Goal: Transaction & Acquisition: Purchase product/service

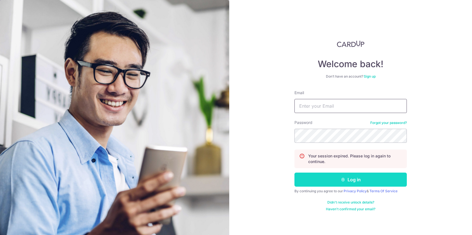
type input "[EMAIL_ADDRESS][DOMAIN_NAME]"
click at [347, 179] on button "Log in" at bounding box center [350, 179] width 112 height 14
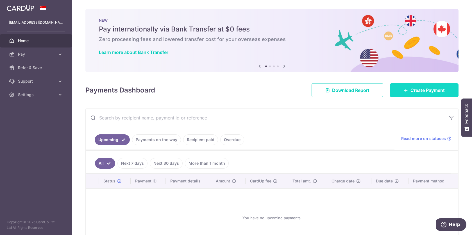
click at [415, 90] on span "Create Payment" at bounding box center [427, 90] width 34 height 7
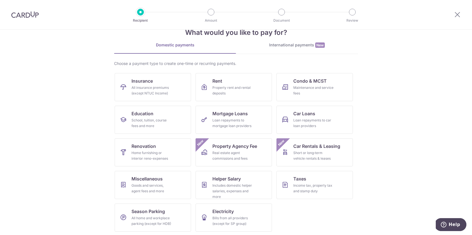
scroll to position [17, 0]
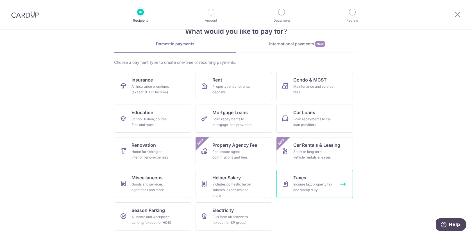
click at [309, 178] on link "Taxes Income tax, property tax and stamp duty" at bounding box center [314, 184] width 76 height 28
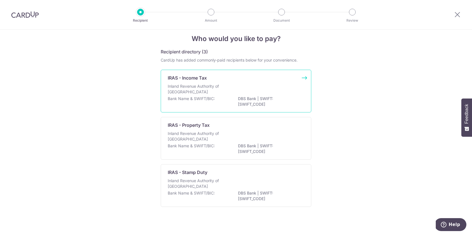
scroll to position [10, 0]
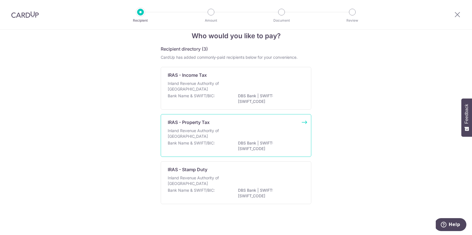
click at [237, 134] on div "Inland Revenue Authority of Singapore" at bounding box center [236, 134] width 137 height 12
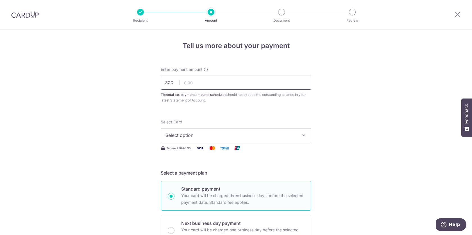
click at [190, 85] on input "text" at bounding box center [236, 83] width 151 height 14
type input "258.40"
click at [248, 134] on span "Select option" at bounding box center [230, 135] width 131 height 7
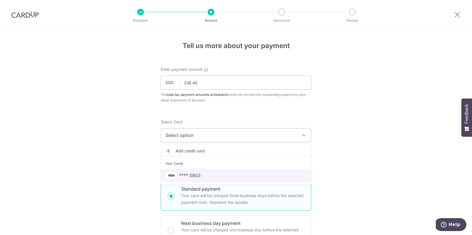
click at [203, 172] on span "**** 5803" at bounding box center [235, 175] width 141 height 7
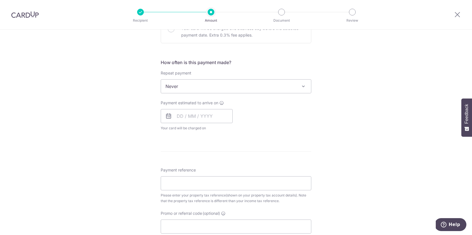
scroll to position [245, 0]
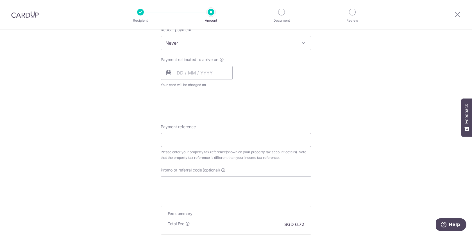
click at [194, 141] on input "Payment reference" at bounding box center [236, 140] width 151 height 14
paste input "5446972E"
type input "5446972E"
click at [223, 110] on form "Enter payment amount SGD 258.40 258.40 The total tax payment amounts scheduled …" at bounding box center [236, 51] width 151 height 458
click at [191, 184] on input "Promo or referral code (optional)" at bounding box center [236, 183] width 151 height 14
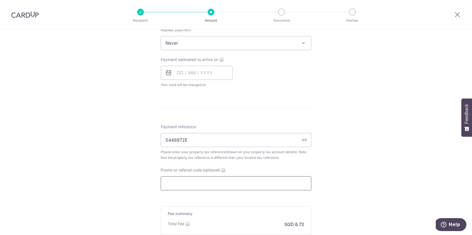
paste input "TAX18"
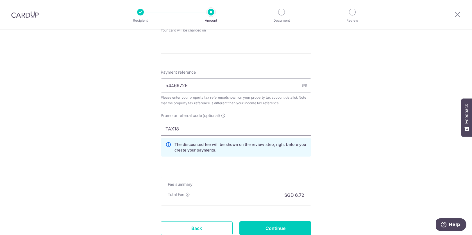
scroll to position [309, 0]
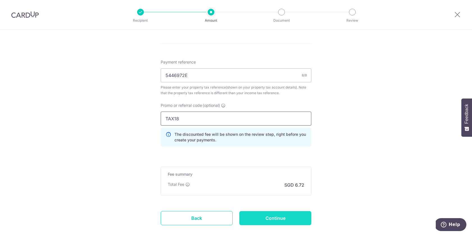
type input "TAX18"
click at [271, 219] on input "Continue" at bounding box center [275, 218] width 72 height 14
type input "Create Schedule"
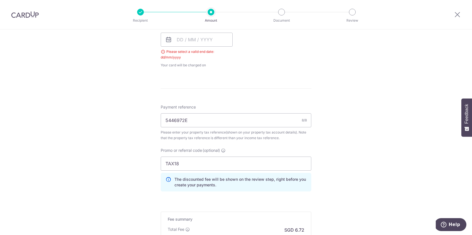
scroll to position [257, 0]
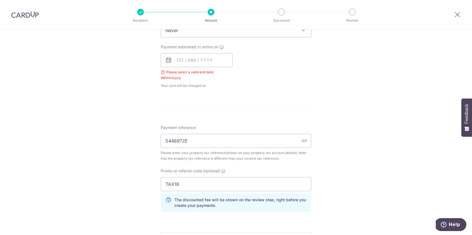
click at [170, 60] on icon at bounding box center [168, 60] width 7 height 7
click at [180, 61] on input "text" at bounding box center [197, 60] width 72 height 14
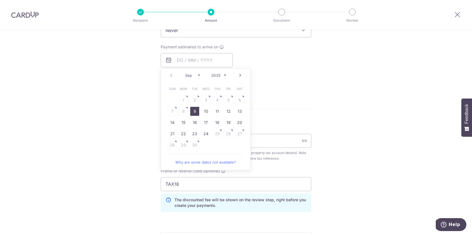
click at [154, 95] on div "Tell us more about your payment Enter payment amount SGD 258.40 258.40 The tota…" at bounding box center [236, 52] width 472 height 560
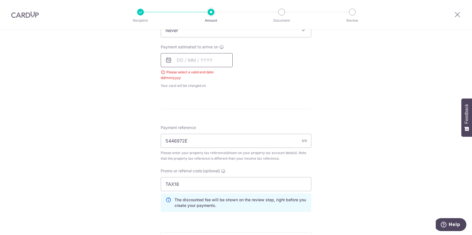
click at [200, 63] on input "text" at bounding box center [197, 60] width 72 height 14
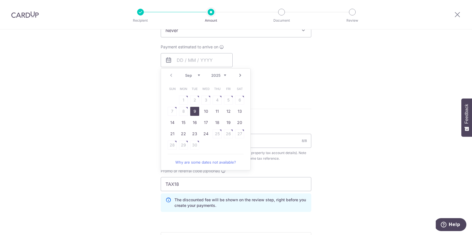
click at [195, 110] on link "9" at bounding box center [194, 111] width 9 height 9
type input "[DATE]"
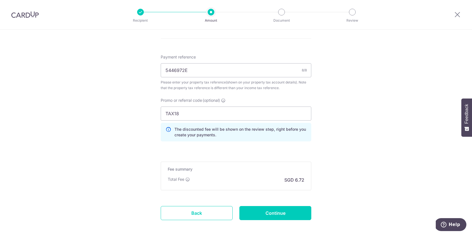
scroll to position [365, 0]
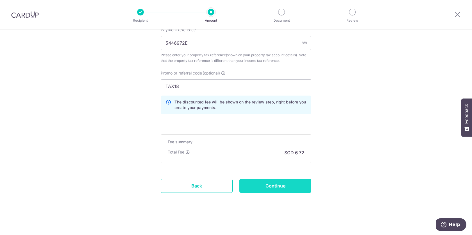
click at [277, 184] on input "Continue" at bounding box center [275, 186] width 72 height 14
type input "Create Schedule"
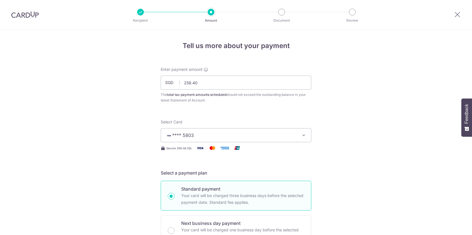
scroll to position [372, 0]
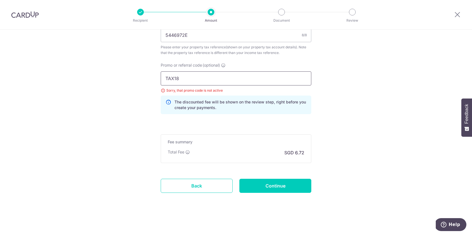
click at [206, 75] on input "TAX18" at bounding box center [236, 78] width 151 height 14
drag, startPoint x: 191, startPoint y: 75, endPoint x: 122, endPoint y: 82, distance: 68.9
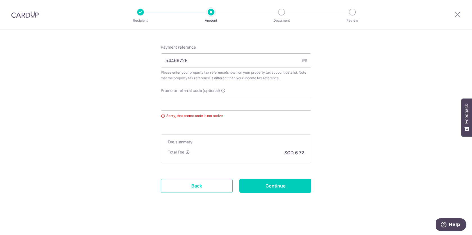
click at [213, 103] on input "Promo or referral code (optional)" at bounding box center [236, 104] width 151 height 14
paste input "MILELION"
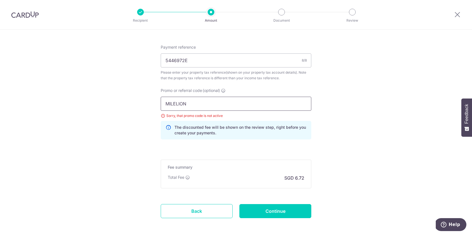
type input "MILELION"
click at [256, 126] on p "The discounted fee will be shown on the review step, right before you create yo…" at bounding box center [240, 129] width 132 height 11
click at [280, 214] on input "Continue" at bounding box center [275, 211] width 72 height 14
type input "Update Schedule"
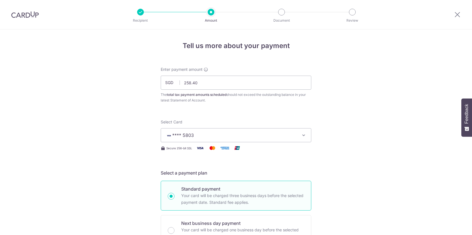
scroll to position [372, 0]
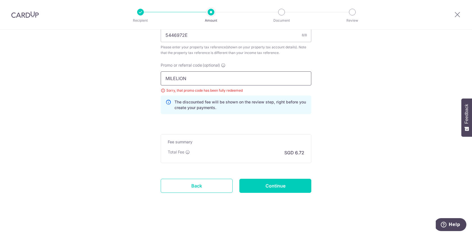
click at [210, 74] on input "MILELION" at bounding box center [236, 78] width 151 height 14
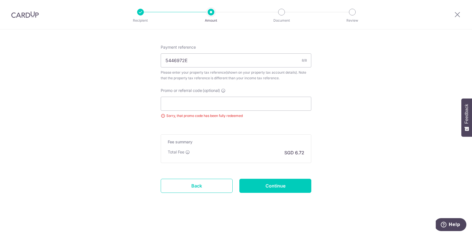
click at [221, 76] on div "Please enter your property tax reference(shown on your property tax account det…" at bounding box center [236, 75] width 151 height 11
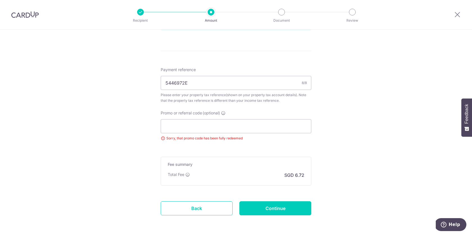
scroll to position [340, 0]
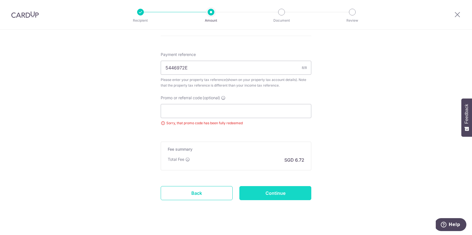
click at [265, 193] on input "Continue" at bounding box center [275, 193] width 72 height 14
type input "Update Schedule"
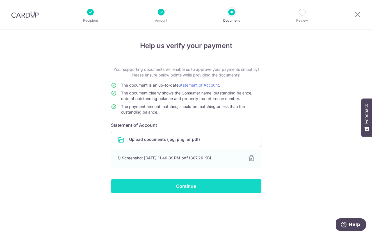
click at [202, 187] on input "Continue" at bounding box center [186, 186] width 151 height 14
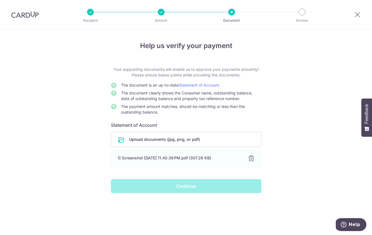
click at [206, 184] on div "Continue" at bounding box center [186, 186] width 157 height 14
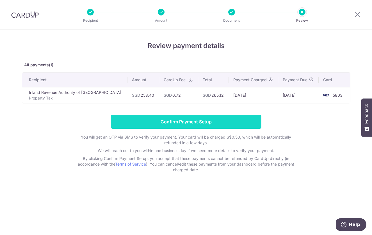
click at [197, 122] on input "Confirm Payment Setup" at bounding box center [186, 122] width 151 height 14
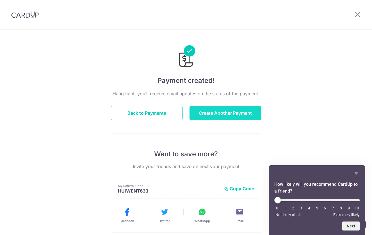
click at [209, 115] on button "Create Another Payment" at bounding box center [226, 113] width 72 height 14
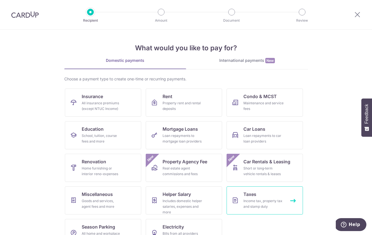
click at [271, 192] on link "Taxes Income tax, property tax and stamp duty" at bounding box center [265, 200] width 76 height 28
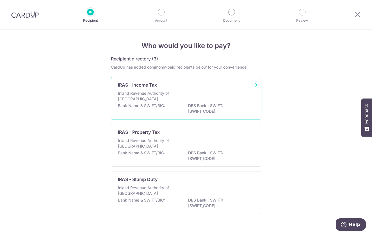
click at [196, 86] on div "IRAS - Income Tax" at bounding box center [183, 84] width 130 height 7
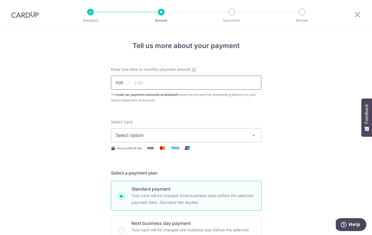
click at [158, 83] on input "text" at bounding box center [186, 83] width 151 height 14
type input "3,749.40"
click at [168, 135] on span "Select option" at bounding box center [181, 135] width 131 height 7
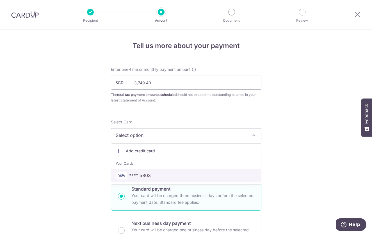
click at [150, 179] on link "**** 5803" at bounding box center [186, 175] width 150 height 13
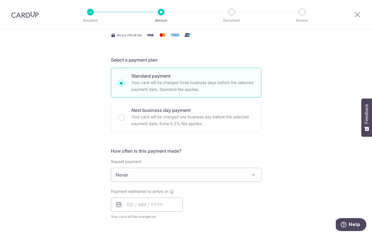
scroll to position [123, 0]
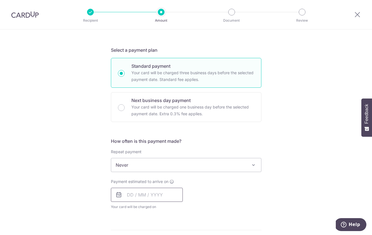
click at [138, 194] on input "text" at bounding box center [147, 195] width 72 height 14
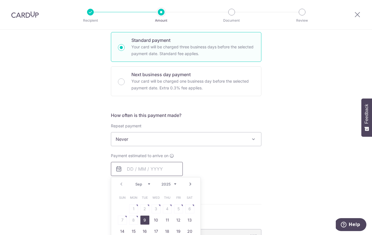
scroll to position [152, 0]
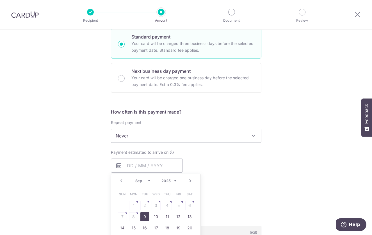
click at [146, 217] on link "9" at bounding box center [144, 216] width 9 height 9
type input "[DATE]"
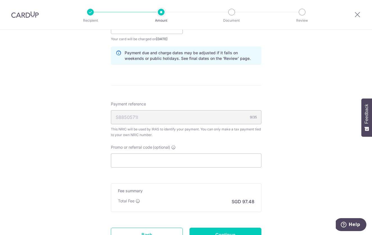
scroll to position [292, 0]
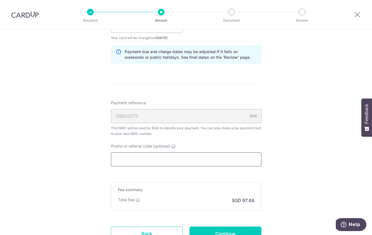
click at [212, 163] on input "Promo or referral code (optional)" at bounding box center [186, 159] width 151 height 14
paste input "TAX18"
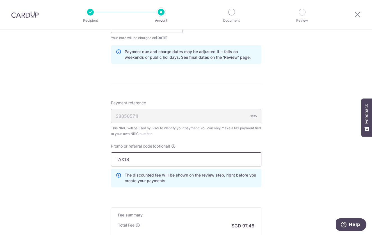
type input "TAX18"
click at [232, 143] on div "Payment reference S8850571I 9/35 This NRIC will be used by IRAS to identify you…" at bounding box center [186, 146] width 151 height 92
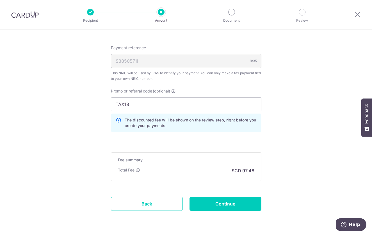
scroll to position [348, 0]
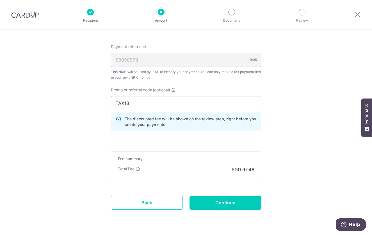
click at [225, 207] on input "Continue" at bounding box center [226, 203] width 72 height 14
type input "Create Schedule"
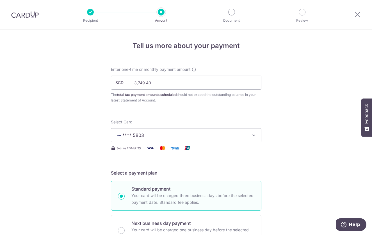
scroll to position [372, 0]
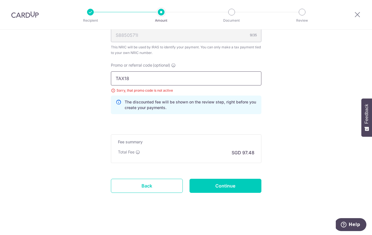
drag, startPoint x: 135, startPoint y: 76, endPoint x: 98, endPoint y: 80, distance: 36.4
paste input "MLTAX25R"
type input "MLTAX25R"
click at [235, 182] on input "Continue" at bounding box center [226, 186] width 72 height 14
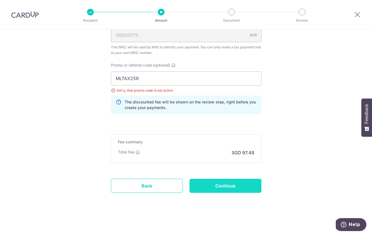
type input "Update Schedule"
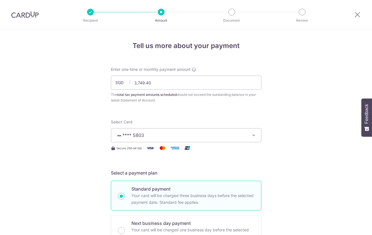
scroll to position [372, 0]
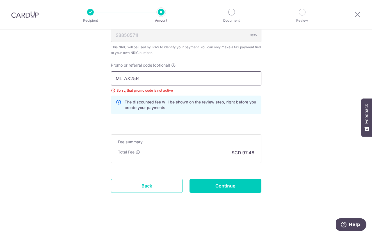
click at [167, 74] on input "MLTAX25R" at bounding box center [186, 78] width 151 height 14
paste input "VTAX25ONE"
type input "VTAX25ONE"
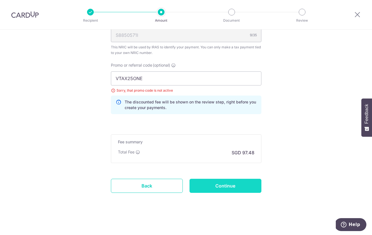
click at [235, 190] on input "Continue" at bounding box center [226, 186] width 72 height 14
type input "Update Schedule"
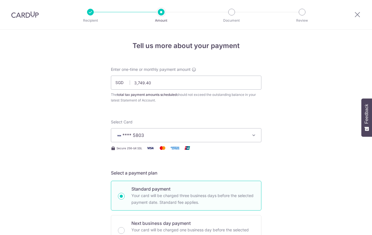
scroll to position [372, 0]
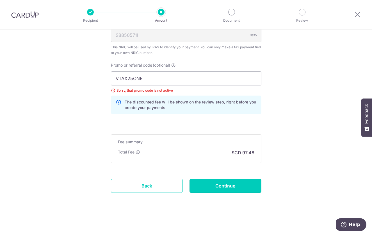
click at [235, 190] on input "Continue" at bounding box center [226, 186] width 72 height 14
type input "Update Schedule"
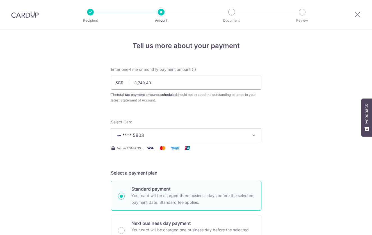
scroll to position [372, 0]
